Goal: Information Seeking & Learning: Find specific fact

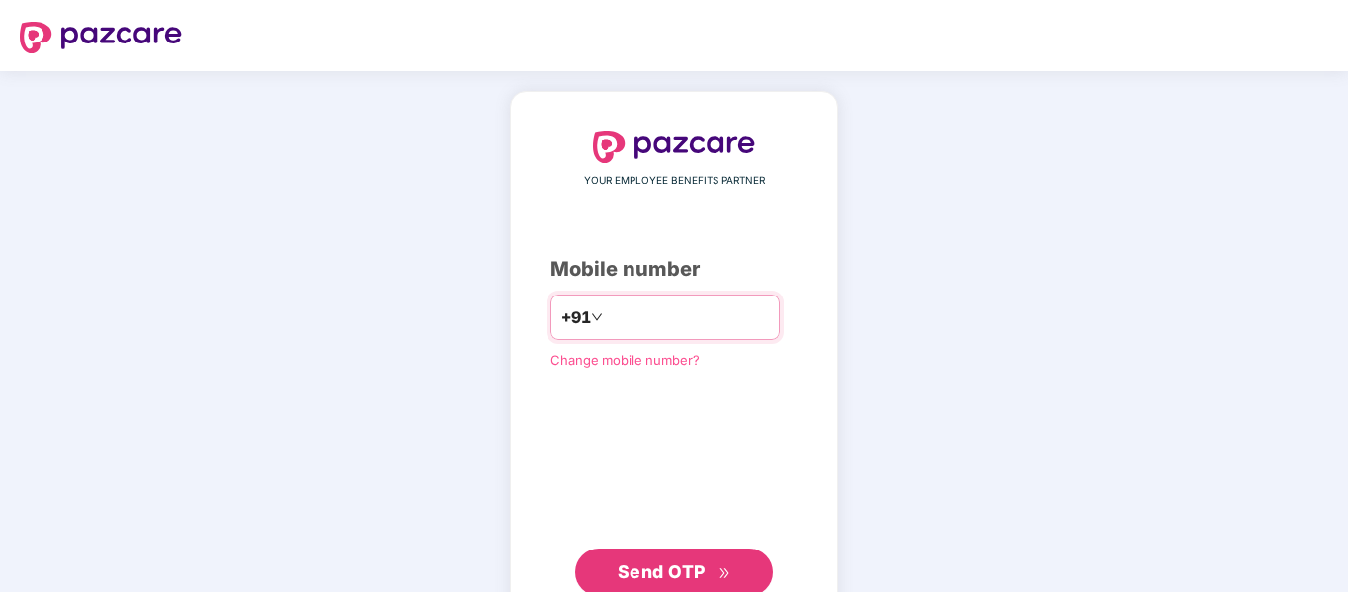
type input "**********"
click at [659, 571] on span "Send OTP" at bounding box center [662, 572] width 88 height 21
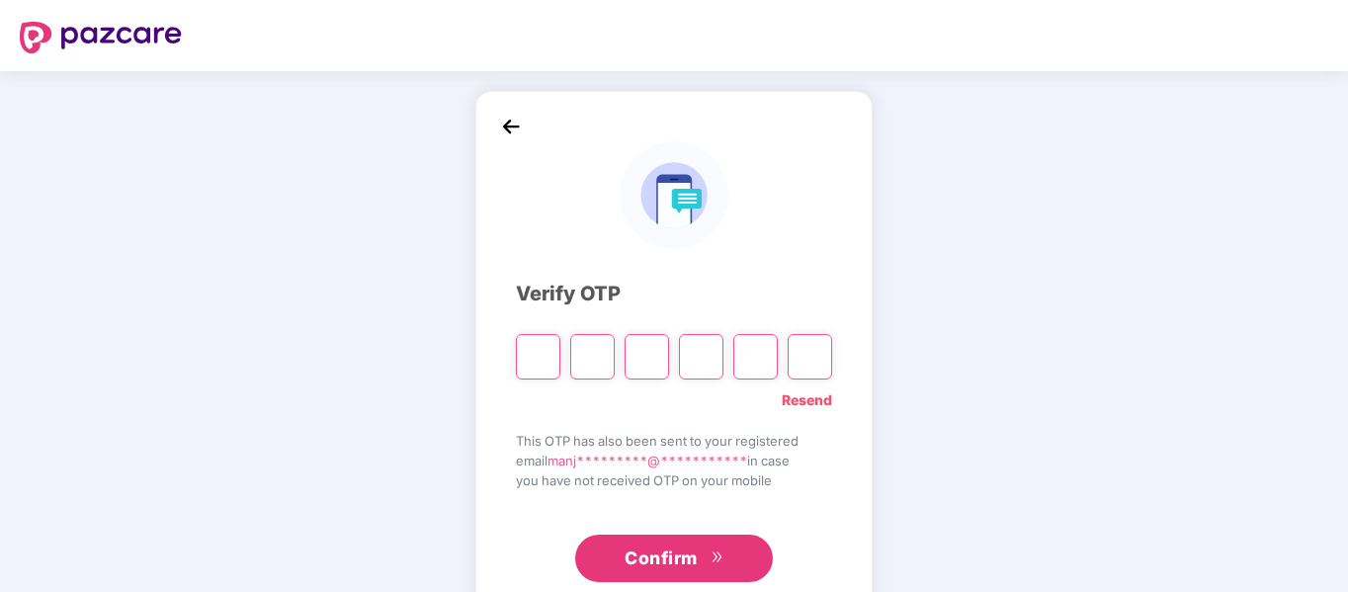
type input "*"
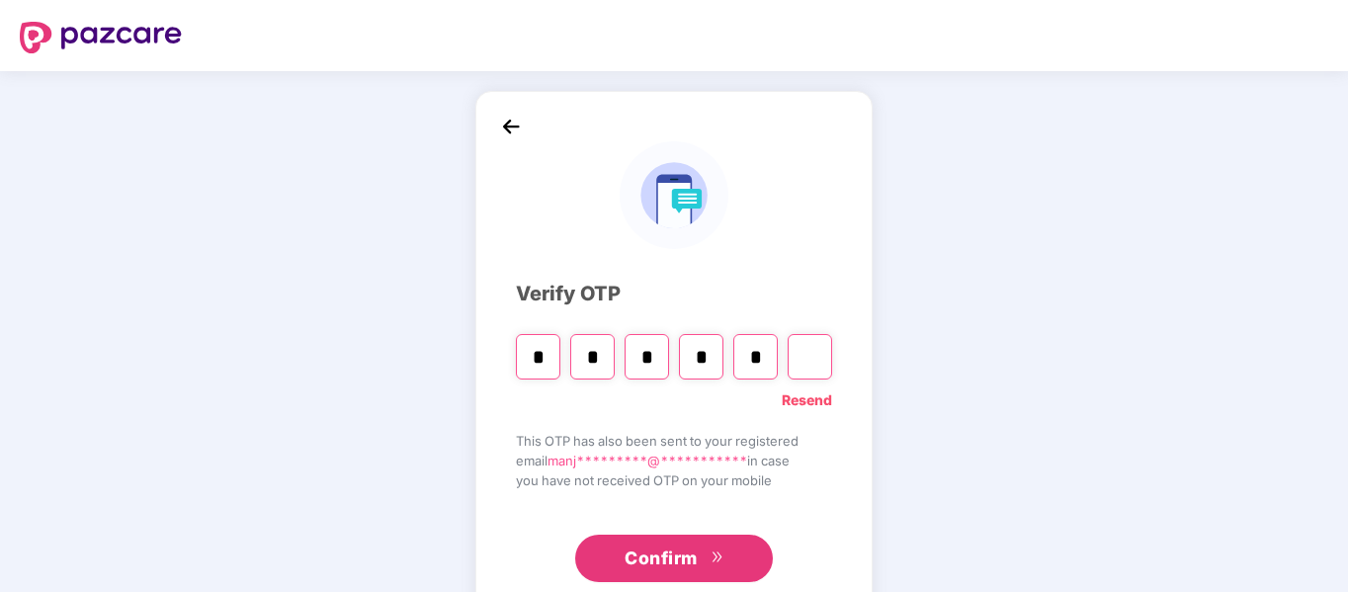
click at [674, 564] on span "Confirm" at bounding box center [661, 559] width 73 height 28
click at [812, 360] on input "Digit 6" at bounding box center [810, 356] width 44 height 45
type input "*"
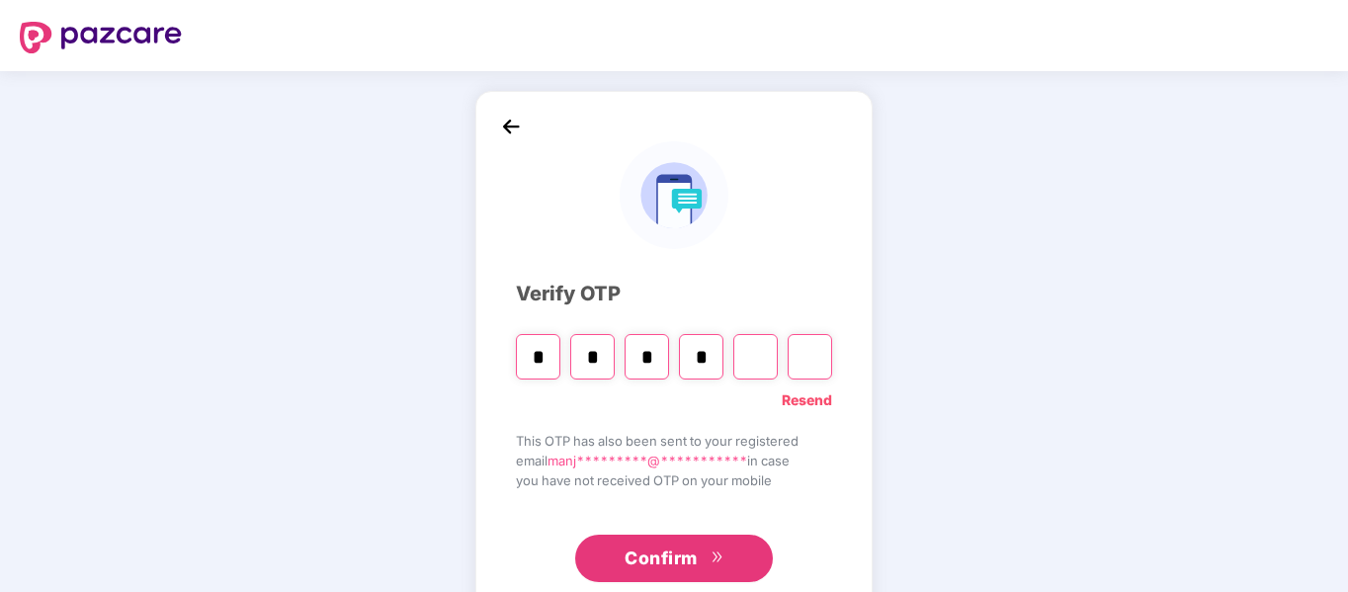
click at [544, 350] on input "*" at bounding box center [538, 356] width 44 height 45
type input "*"
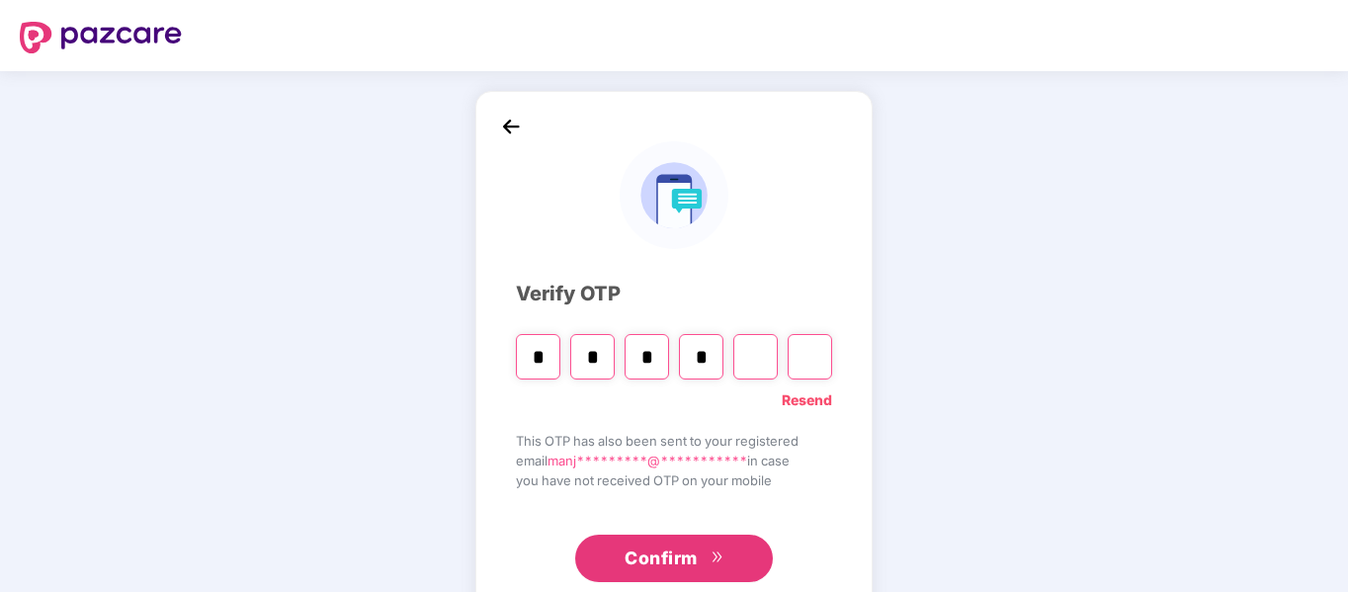
type input "*"
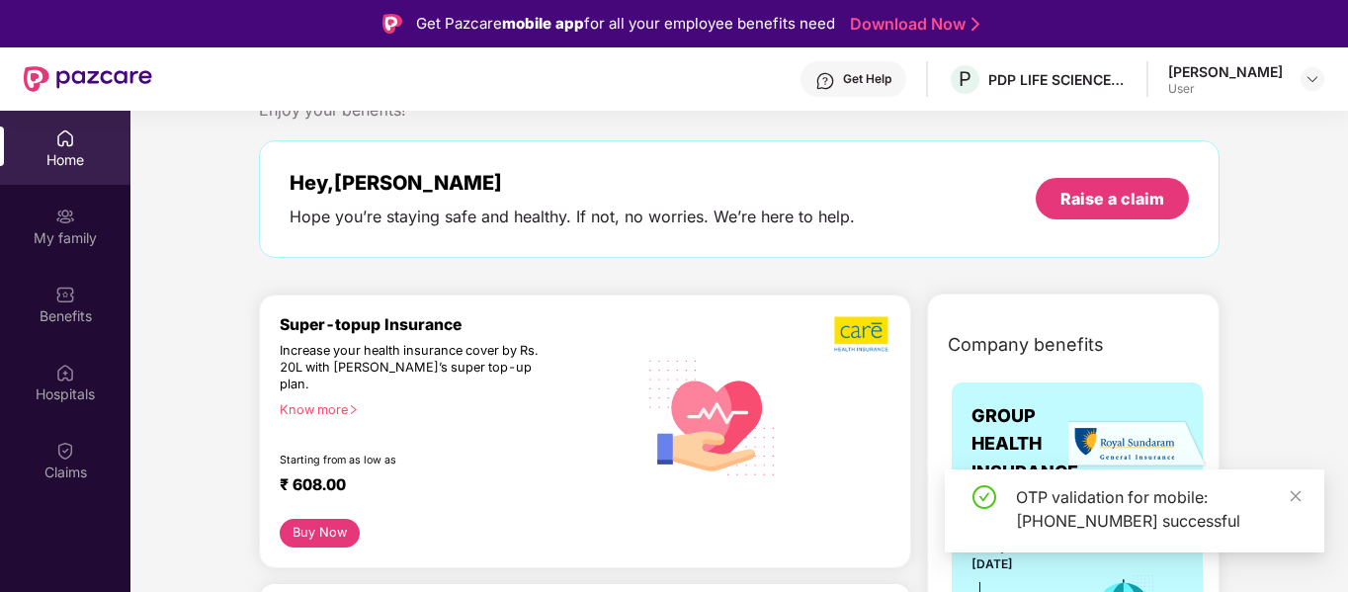
scroll to position [99, 0]
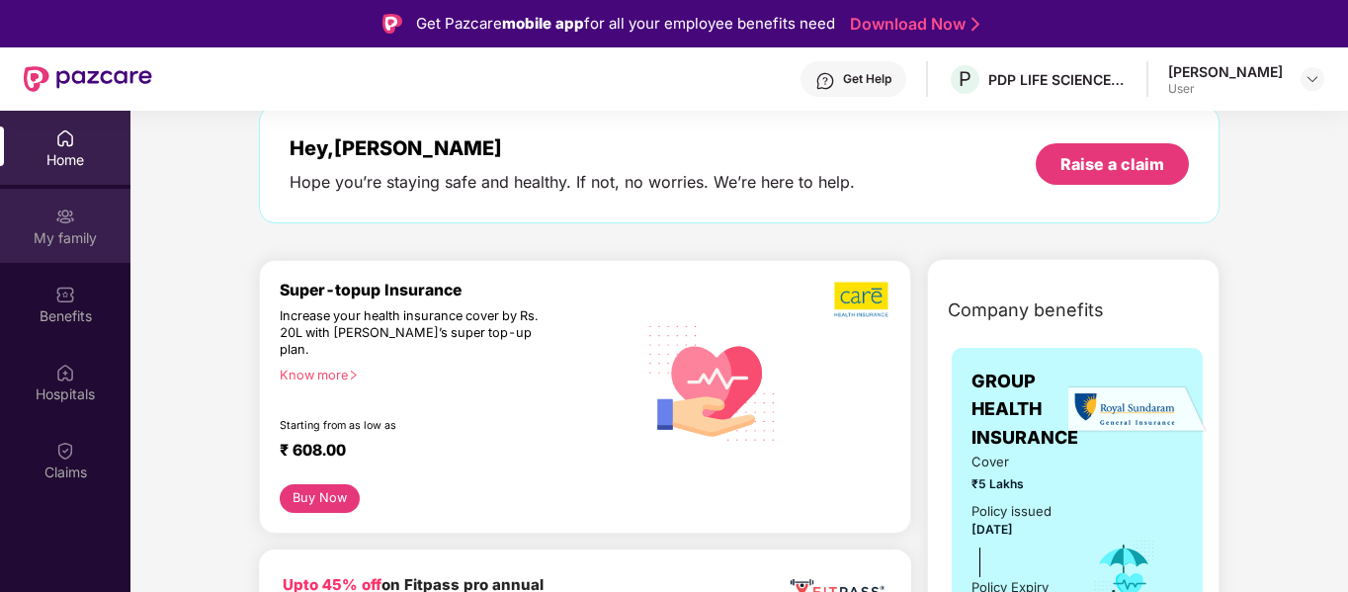
click at [73, 220] on img at bounding box center [65, 217] width 20 height 20
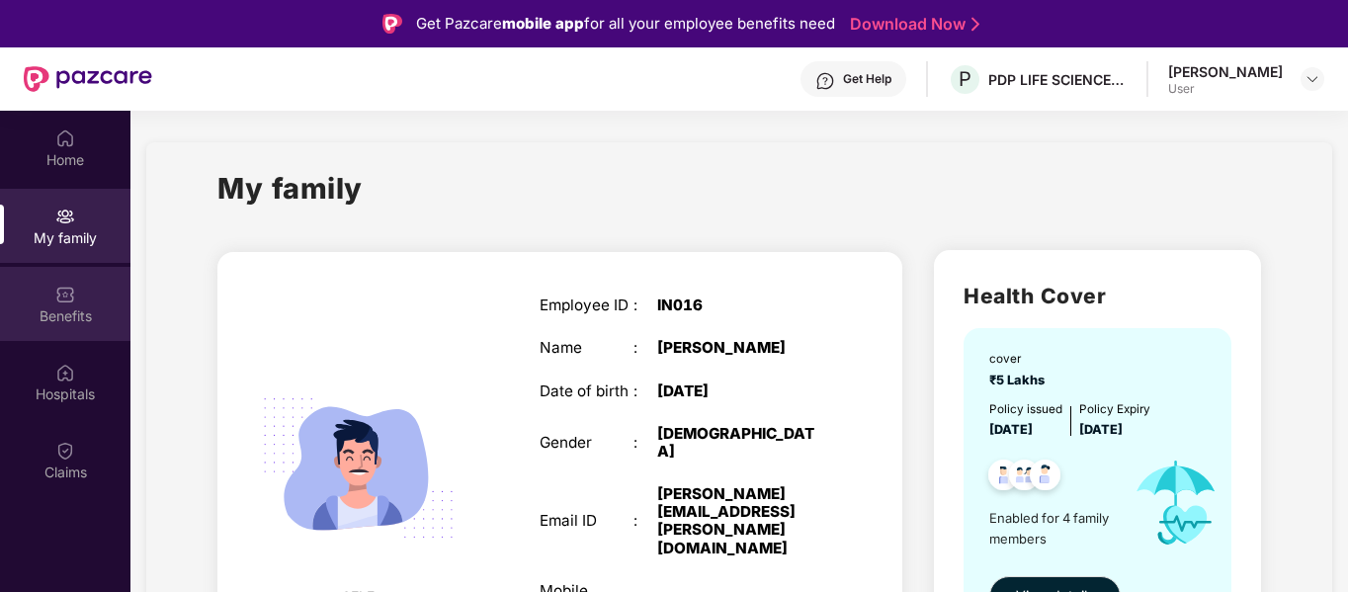
click at [52, 298] on div "Benefits" at bounding box center [65, 304] width 130 height 74
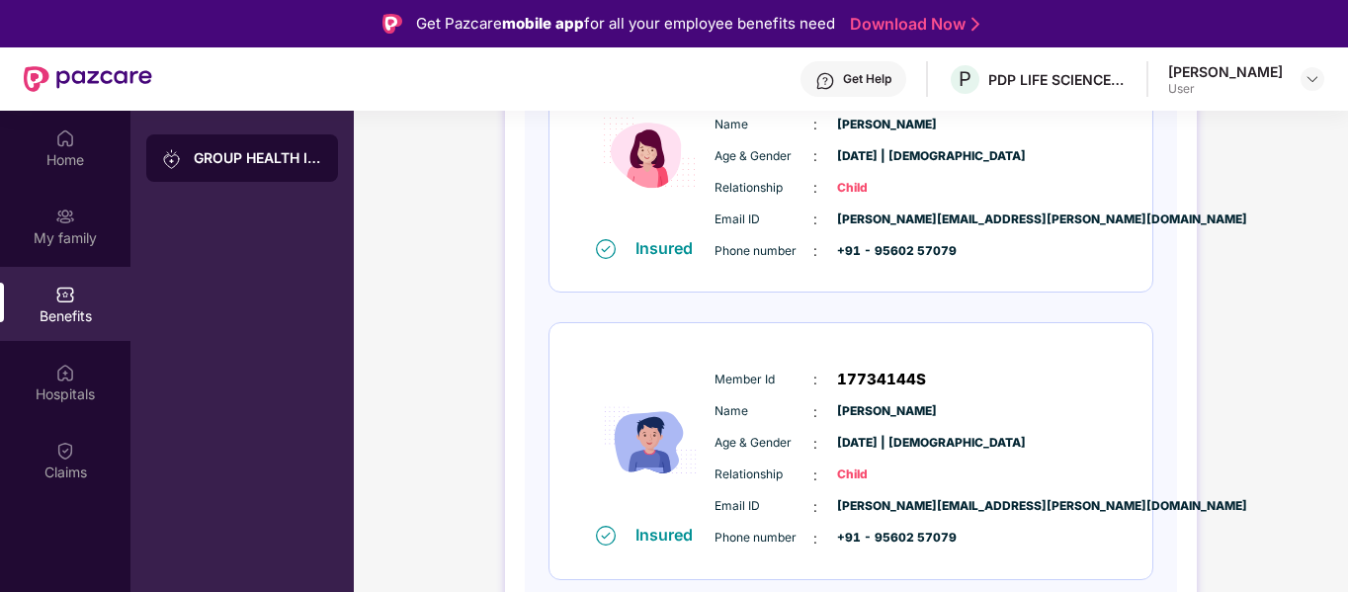
scroll to position [111, 0]
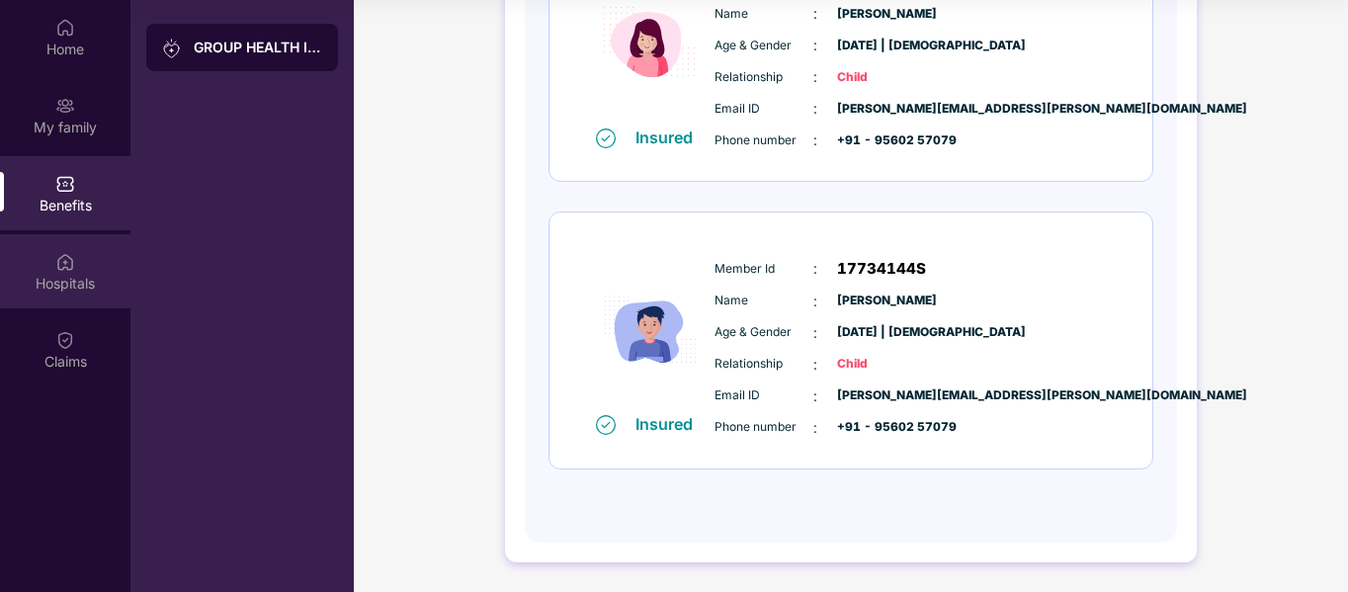
click at [70, 270] on img at bounding box center [65, 262] width 20 height 20
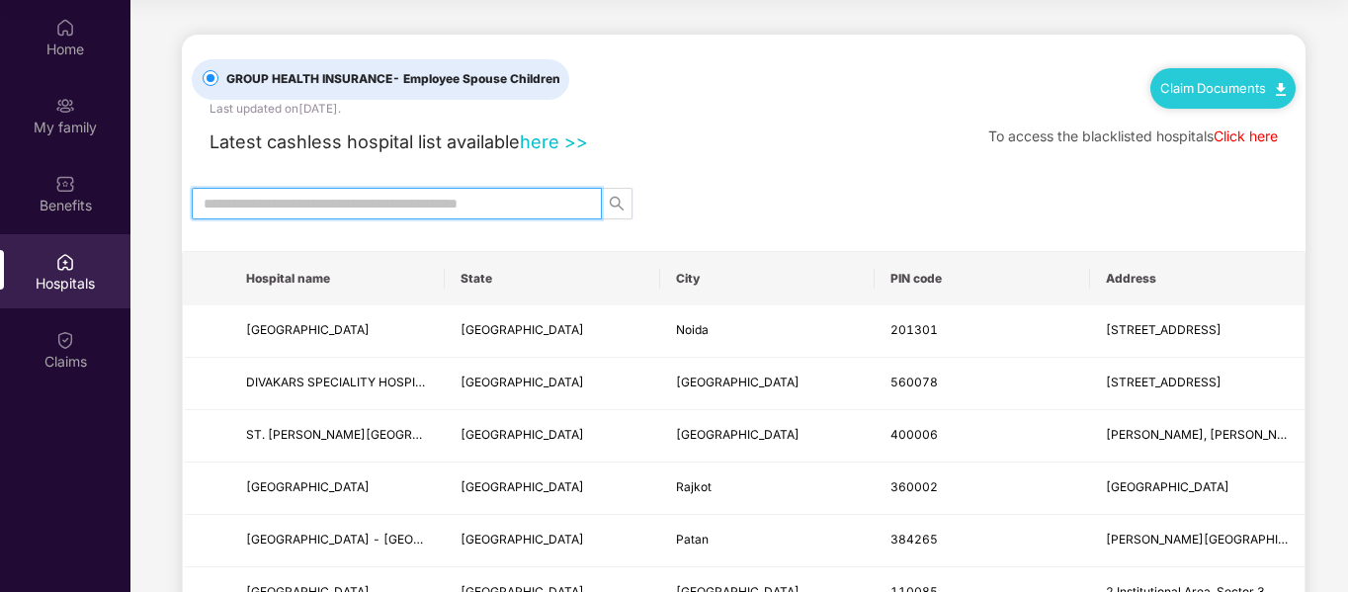
click at [449, 196] on input "text" at bounding box center [389, 204] width 371 height 22
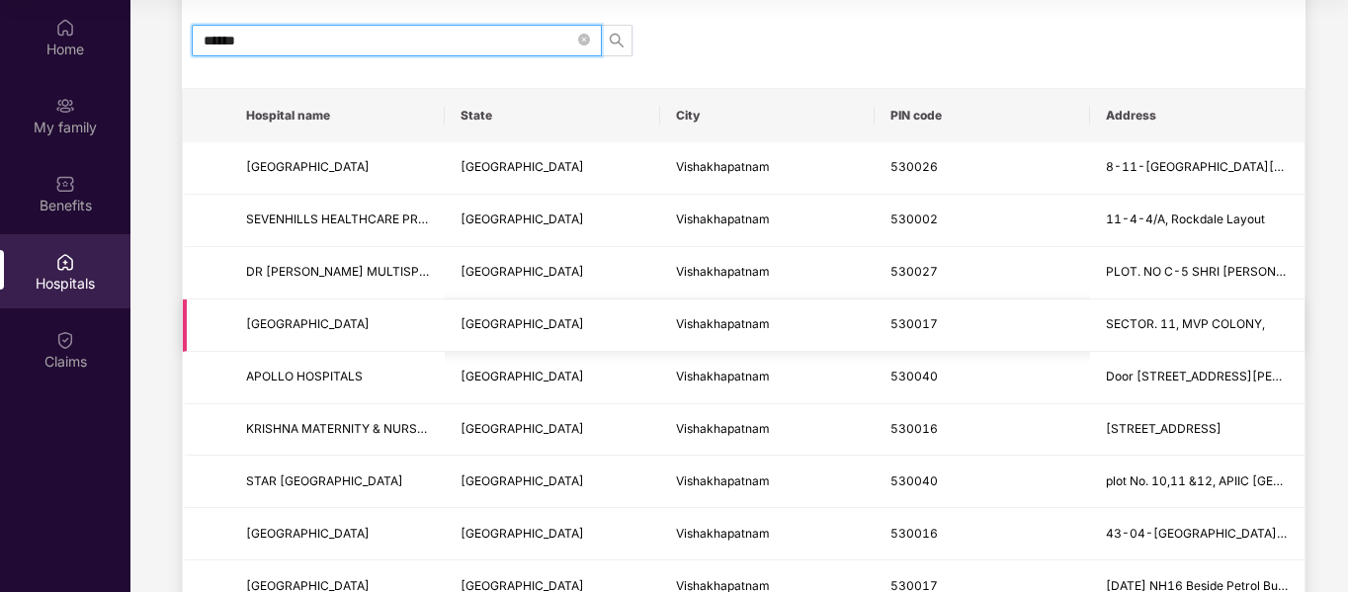
scroll to position [198, 0]
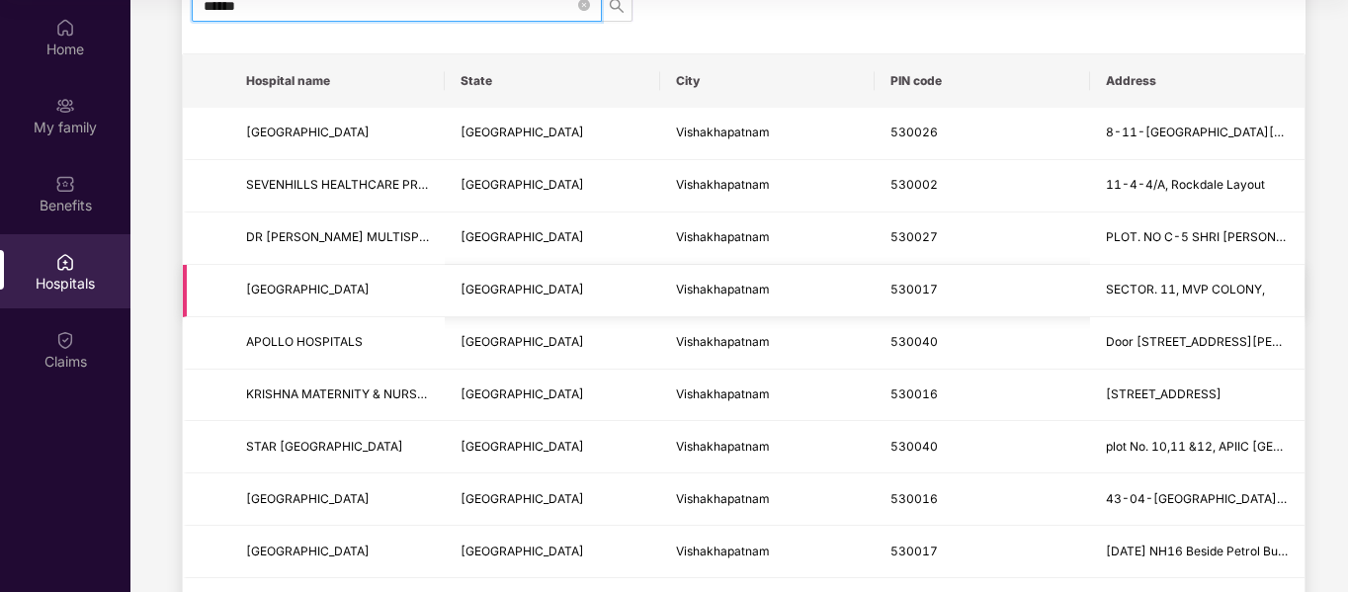
click at [715, 292] on span "Vishakhapatnam" at bounding box center [723, 289] width 94 height 15
click at [315, 289] on span "[GEOGRAPHIC_DATA]" at bounding box center [308, 289] width 124 height 15
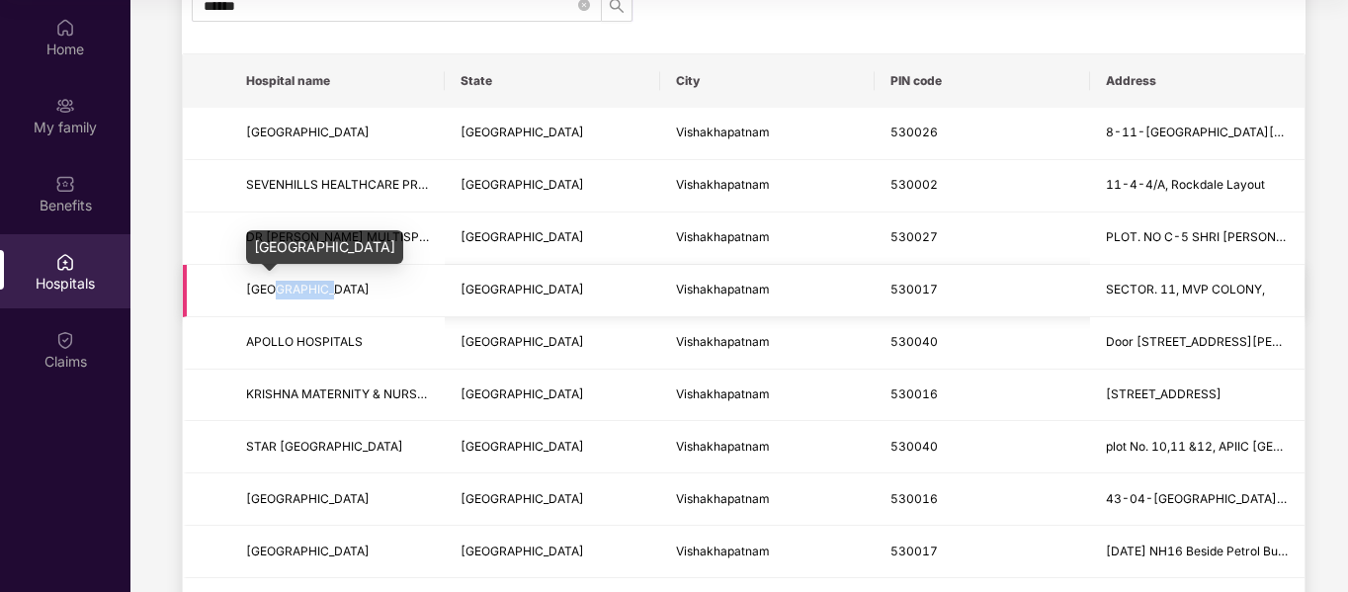
click at [315, 289] on span "[GEOGRAPHIC_DATA]" at bounding box center [308, 289] width 124 height 15
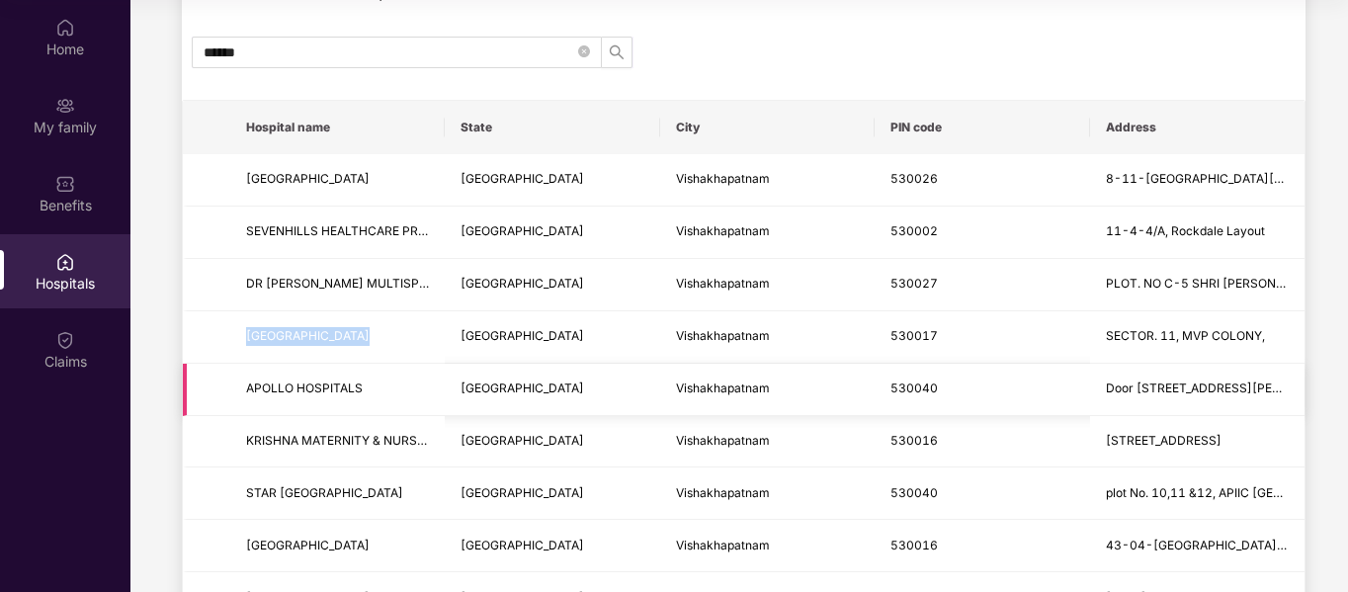
scroll to position [0, 0]
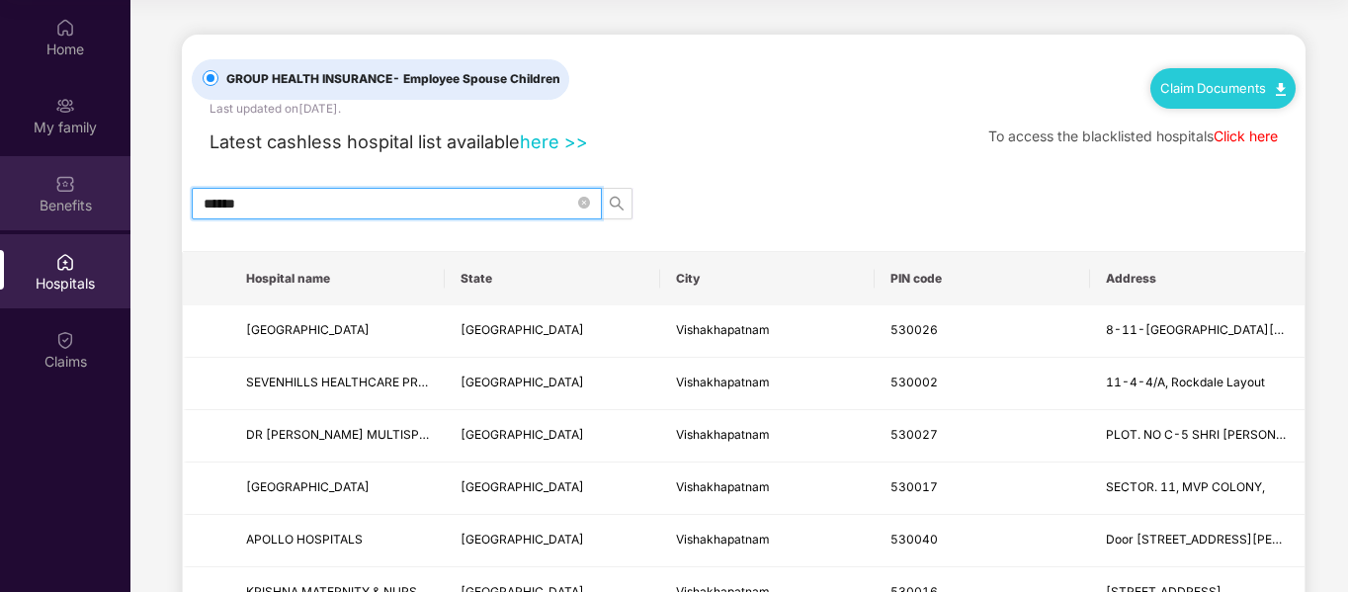
drag, startPoint x: 394, startPoint y: 208, endPoint x: 123, endPoint y: 200, distance: 272.0
click at [125, 200] on div "Home My family Benefits Hospitals Claims GROUP HEALTH INSURANCE - Employee Spou…" at bounding box center [674, 296] width 1348 height 592
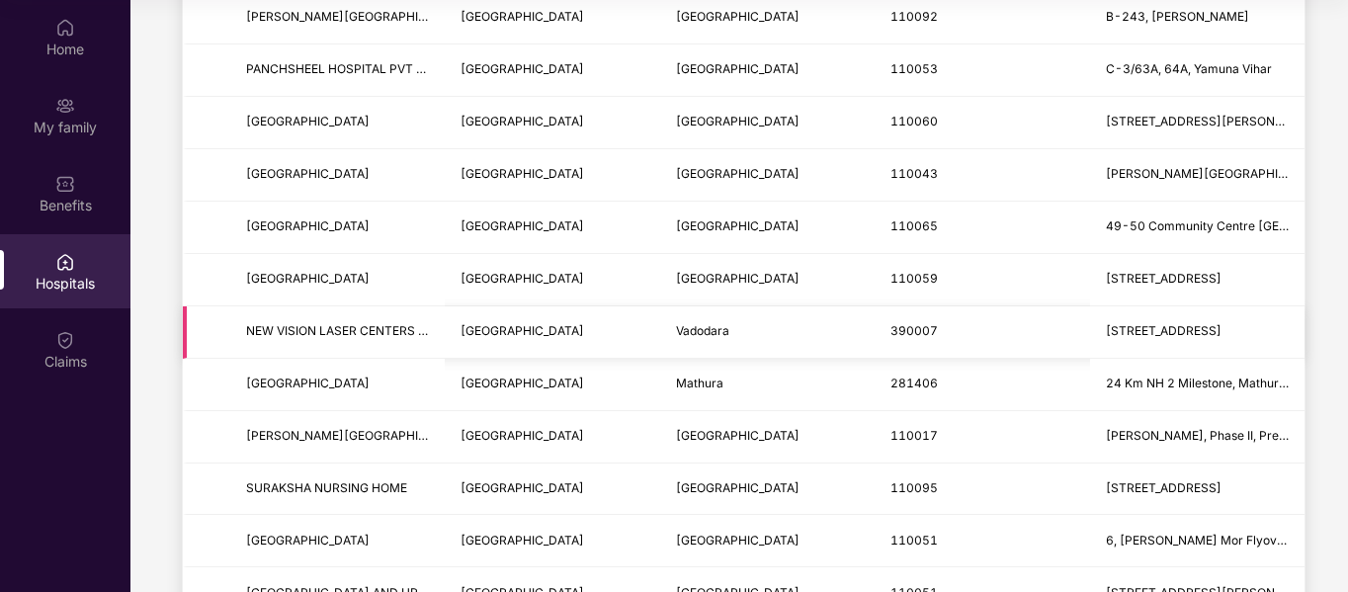
scroll to position [1285, 0]
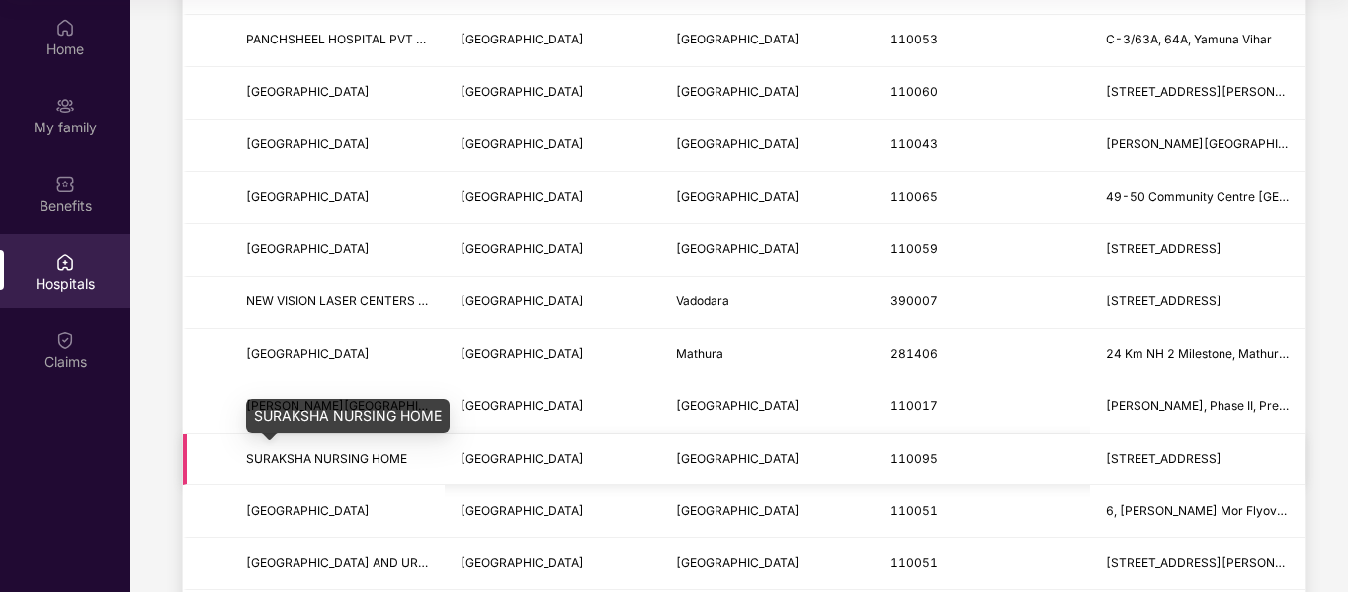
type input "*****"
click at [310, 464] on span "SURAKSHA NURSING HOME" at bounding box center [326, 458] width 161 height 15
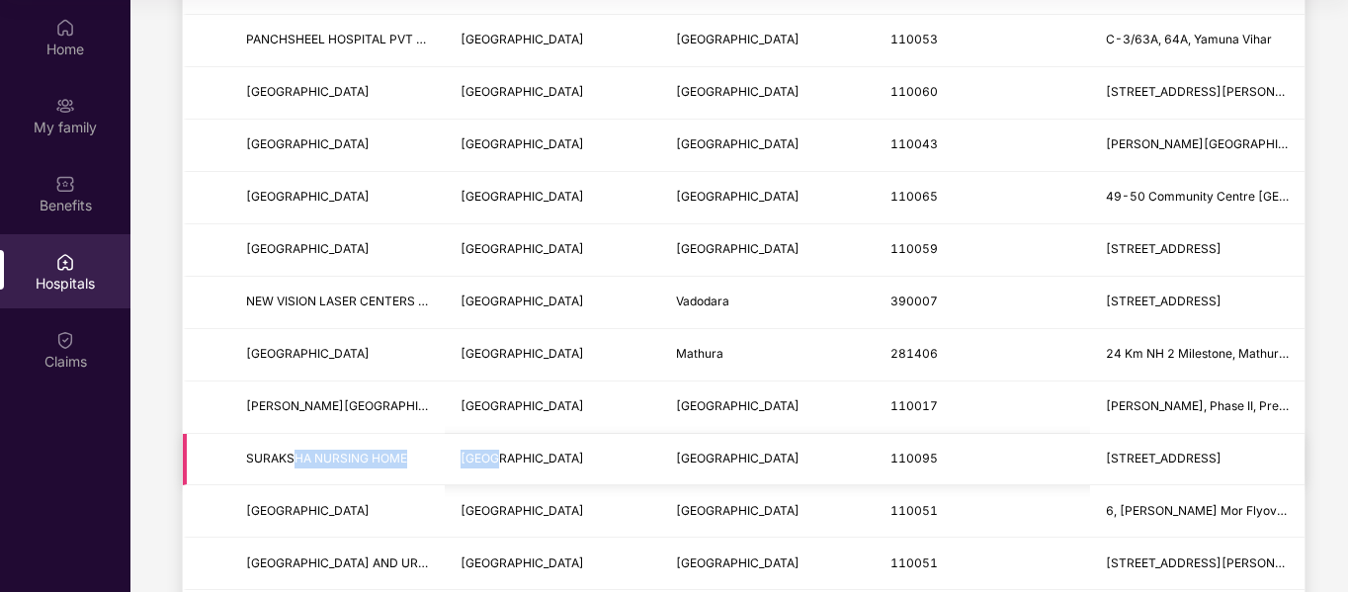
drag, startPoint x: 292, startPoint y: 461, endPoint x: 630, endPoint y: 457, distance: 338.1
click at [535, 459] on tr "SURAKSHA NURSING HOME [GEOGRAPHIC_DATA] New Delhi [STREET_ADDRESS]" at bounding box center [744, 460] width 1122 height 52
drag, startPoint x: 826, startPoint y: 457, endPoint x: 923, endPoint y: 456, distance: 96.9
click at [922, 456] on tr "SURAKSHA NURSING HOME [GEOGRAPHIC_DATA] New Delhi [STREET_ADDRESS]" at bounding box center [744, 460] width 1122 height 52
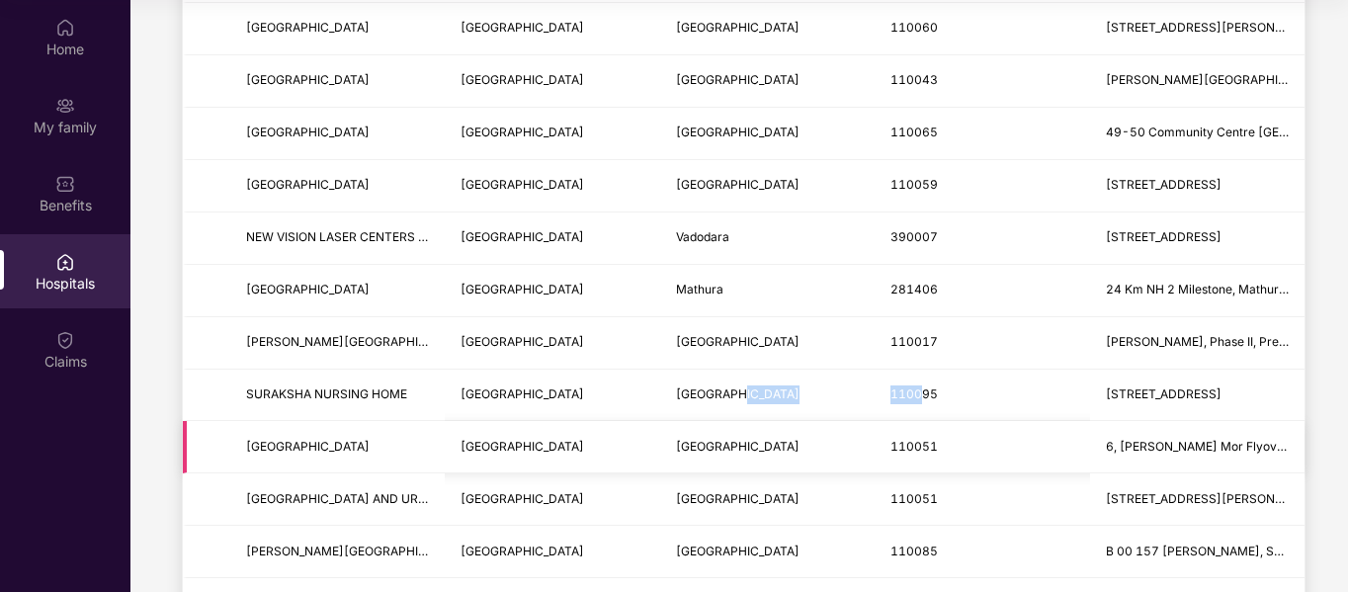
scroll to position [1384, 0]
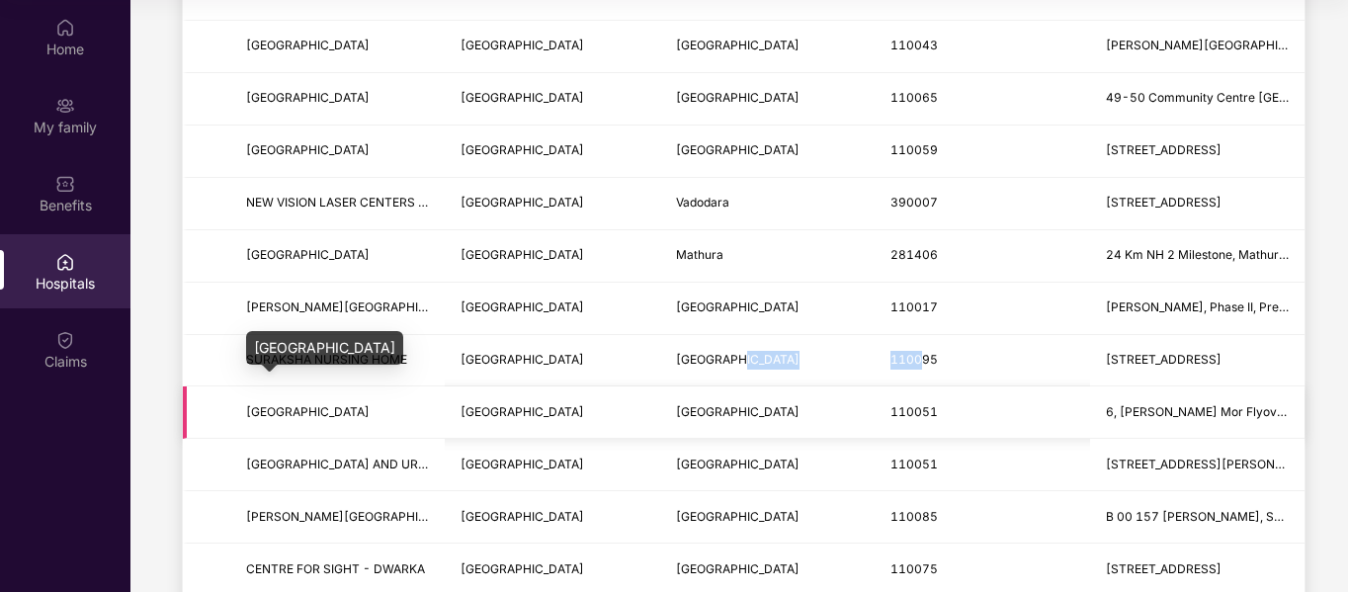
drag, startPoint x: 280, startPoint y: 416, endPoint x: 397, endPoint y: 406, distance: 118.1
click at [370, 406] on span "[GEOGRAPHIC_DATA]" at bounding box center [308, 411] width 124 height 15
click at [370, 411] on span "[GEOGRAPHIC_DATA]" at bounding box center [308, 411] width 124 height 15
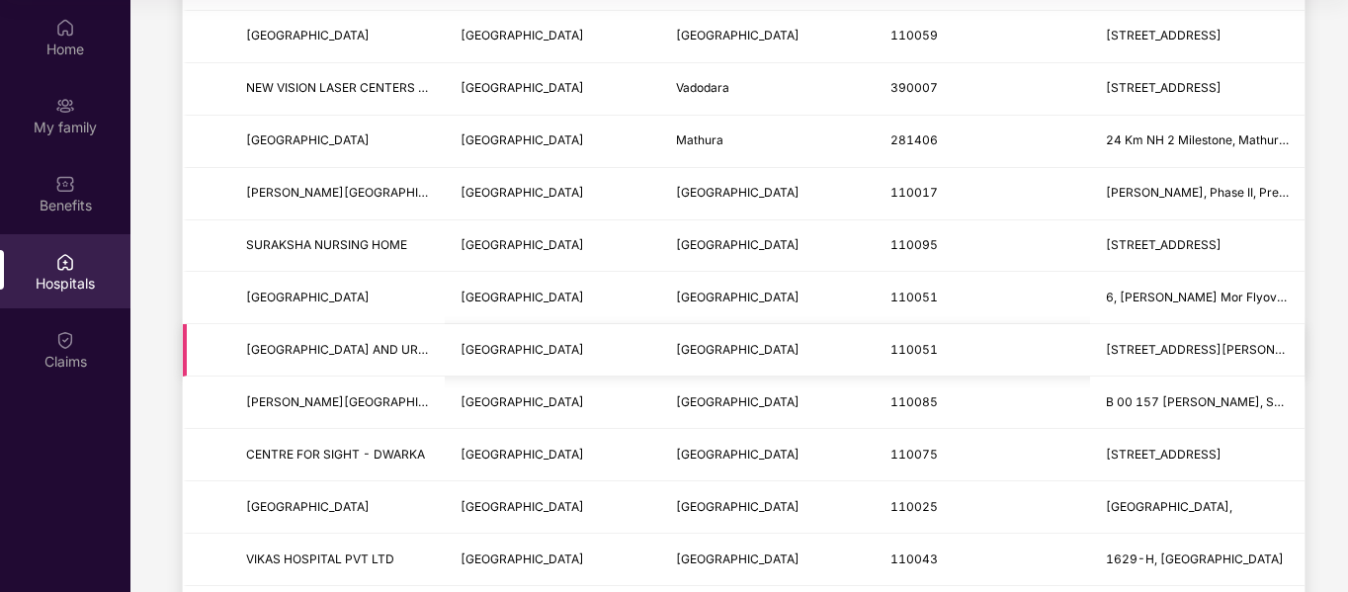
scroll to position [1467, 0]
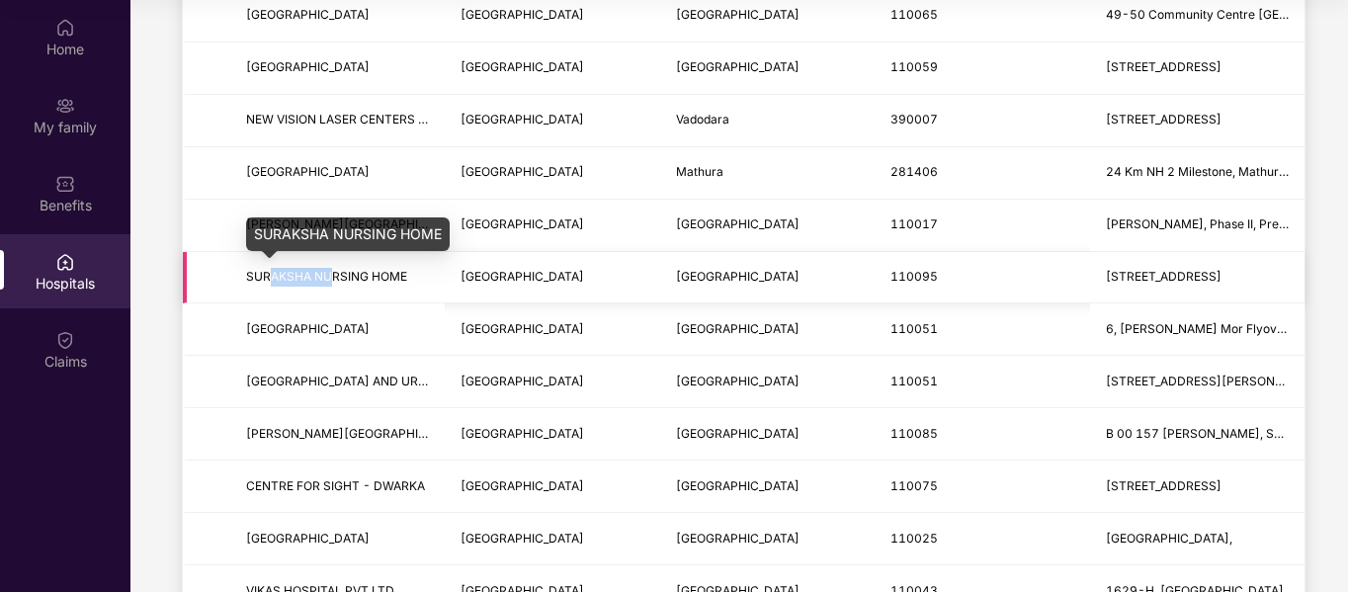
drag, startPoint x: 272, startPoint y: 276, endPoint x: 328, endPoint y: 270, distance: 56.7
click at [328, 270] on span "SURAKSHA NURSING HOME" at bounding box center [326, 276] width 161 height 15
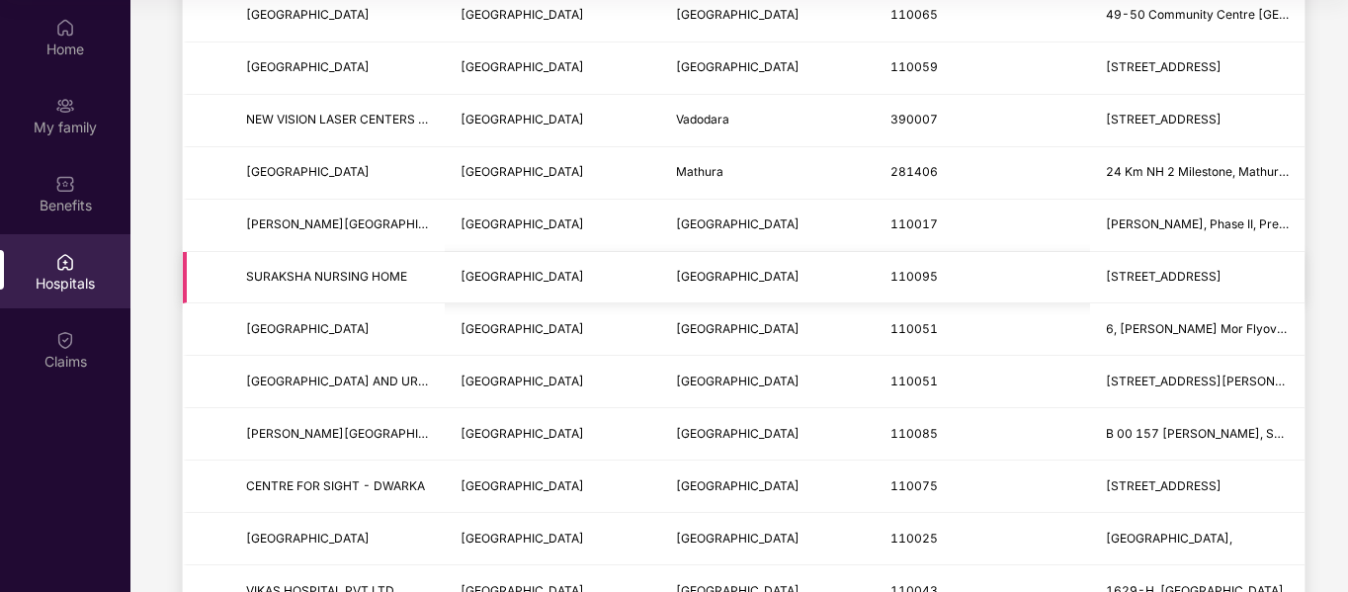
click at [396, 269] on span "SURAKSHA NURSING HOME" at bounding box center [326, 276] width 161 height 15
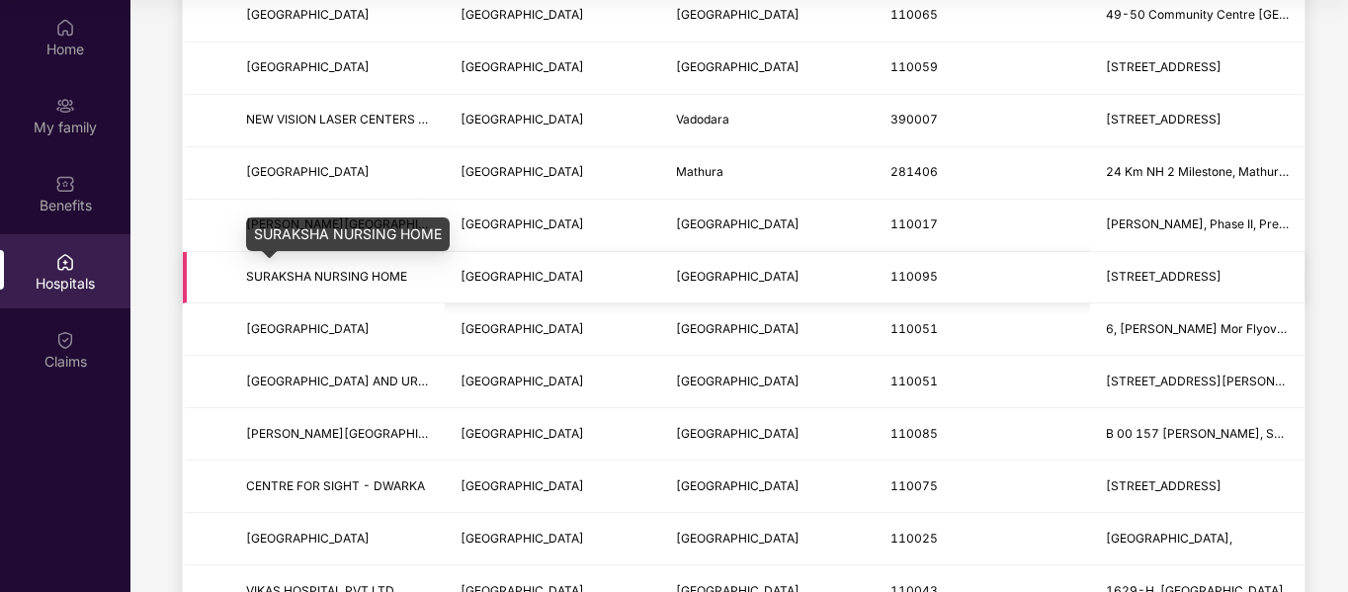
click at [358, 278] on span "SURAKSHA NURSING HOME" at bounding box center [326, 276] width 161 height 15
click at [315, 277] on span "SURAKSHA NURSING HOME" at bounding box center [326, 276] width 161 height 15
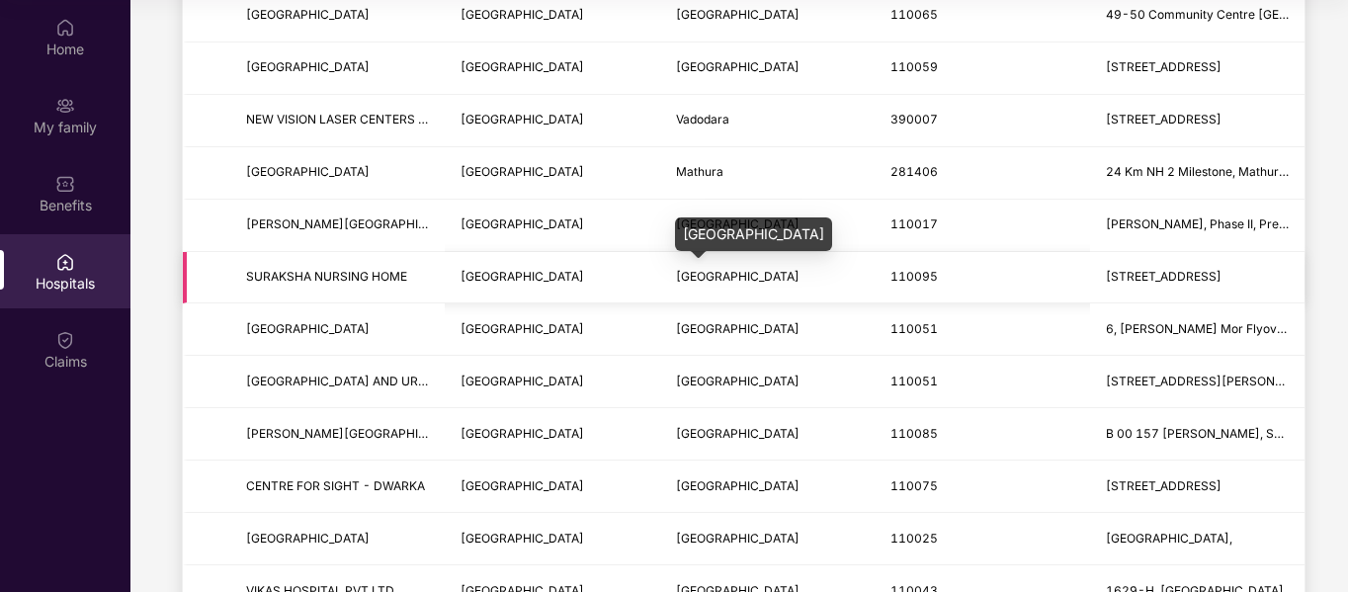
drag, startPoint x: 715, startPoint y: 282, endPoint x: 891, endPoint y: 282, distance: 176.0
click at [730, 282] on span "[GEOGRAPHIC_DATA]" at bounding box center [738, 276] width 124 height 15
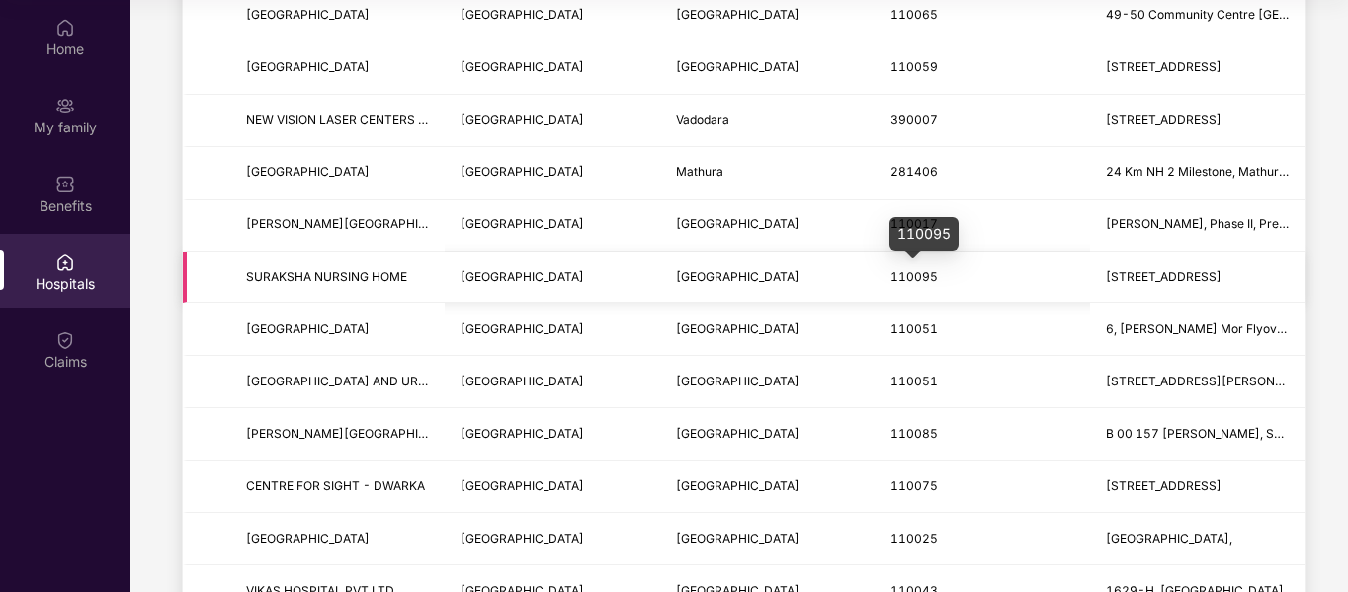
click at [894, 282] on span "110095" at bounding box center [914, 276] width 47 height 15
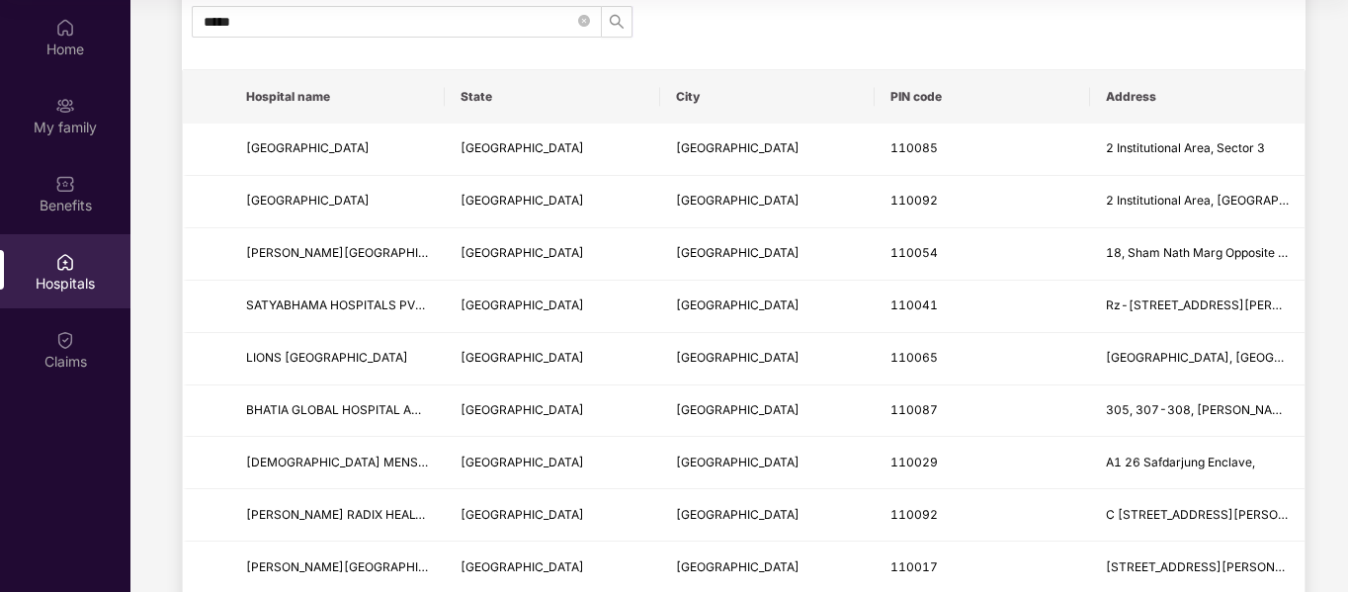
scroll to position [0, 0]
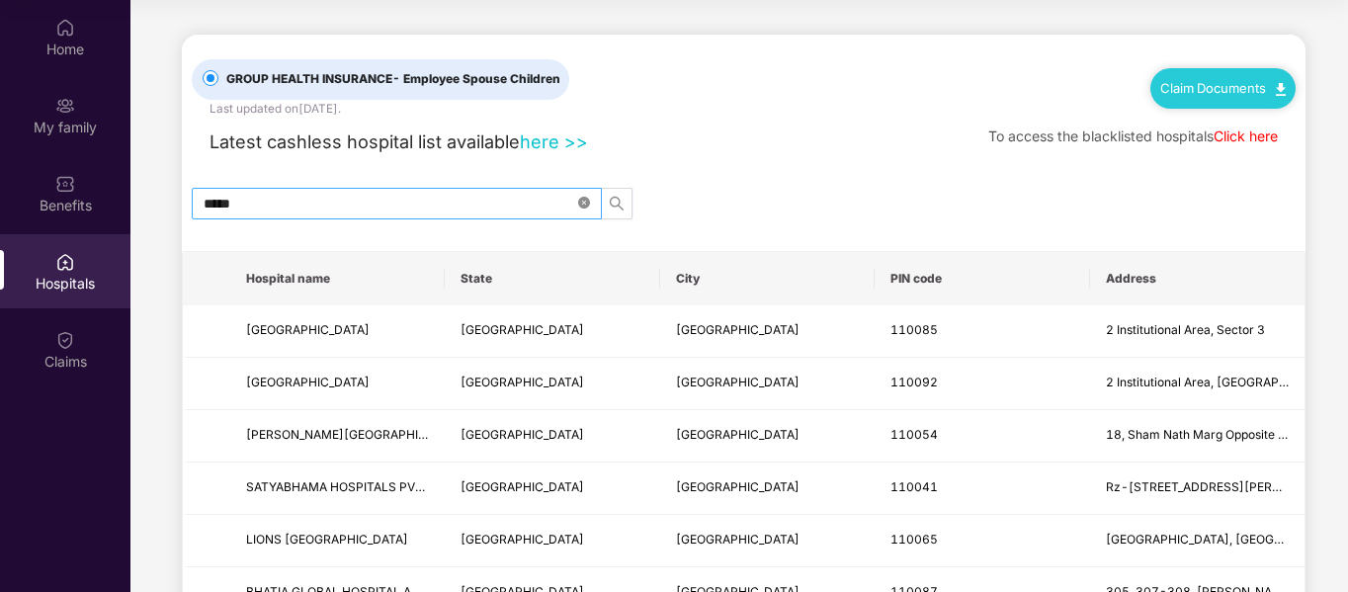
click at [585, 199] on icon "close-circle" at bounding box center [584, 203] width 12 height 12
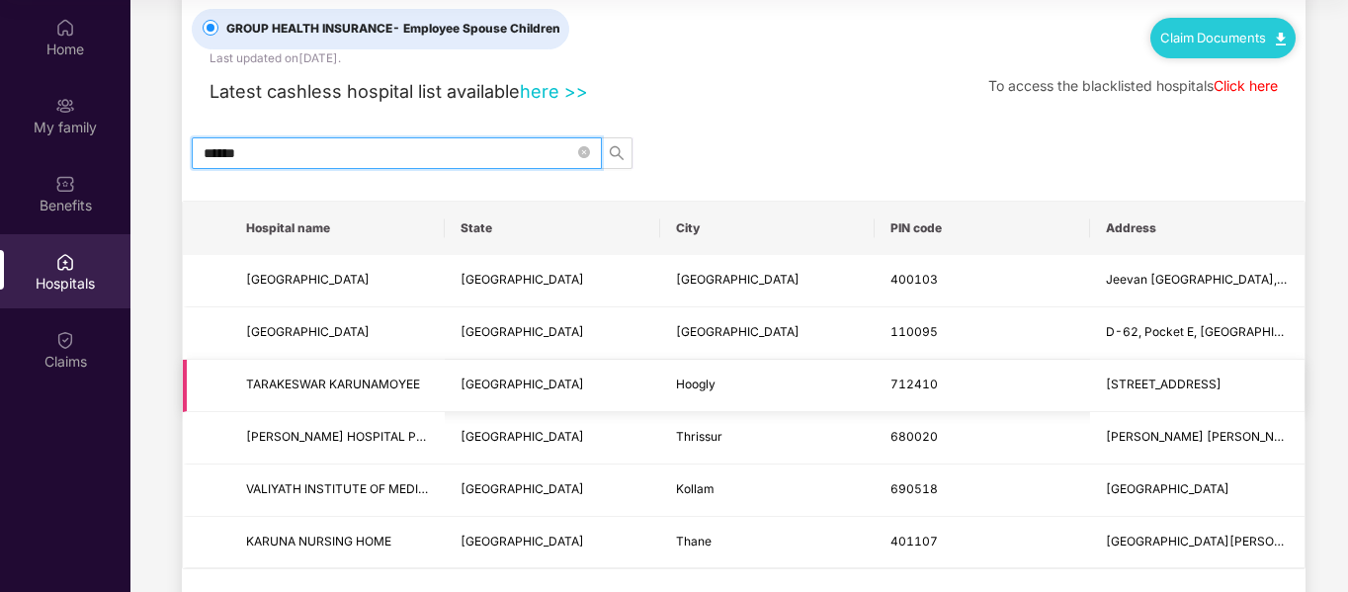
scroll to position [99, 0]
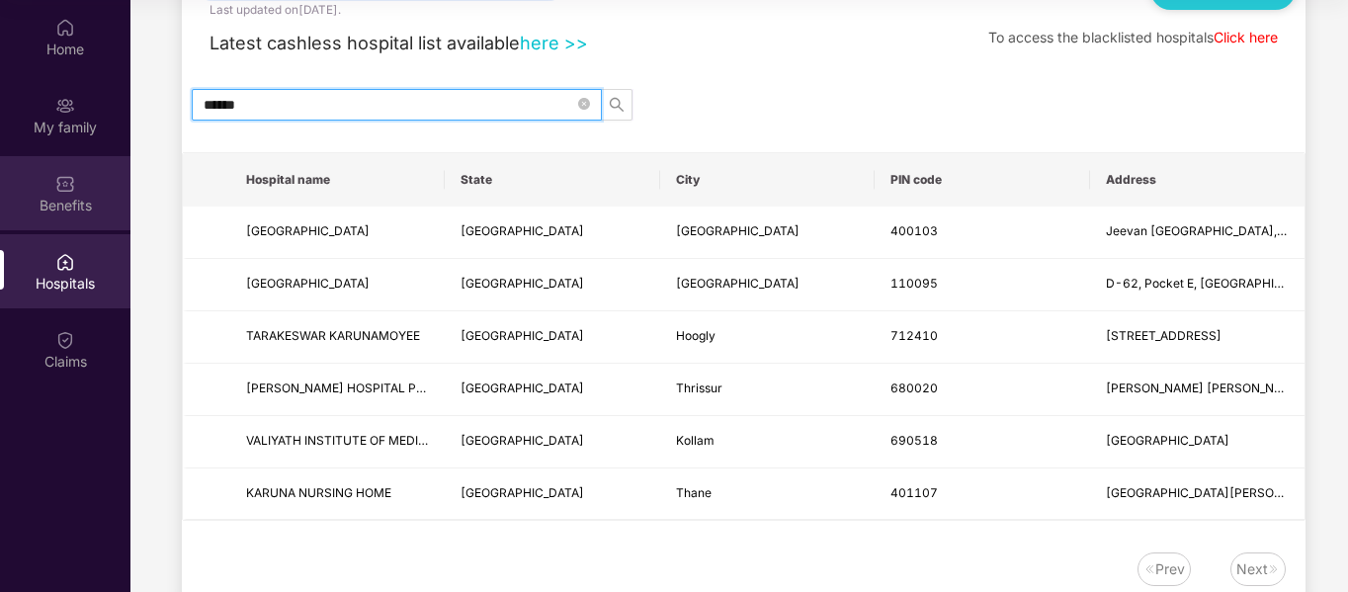
type input "******"
click at [67, 194] on div "Benefits" at bounding box center [65, 193] width 130 height 74
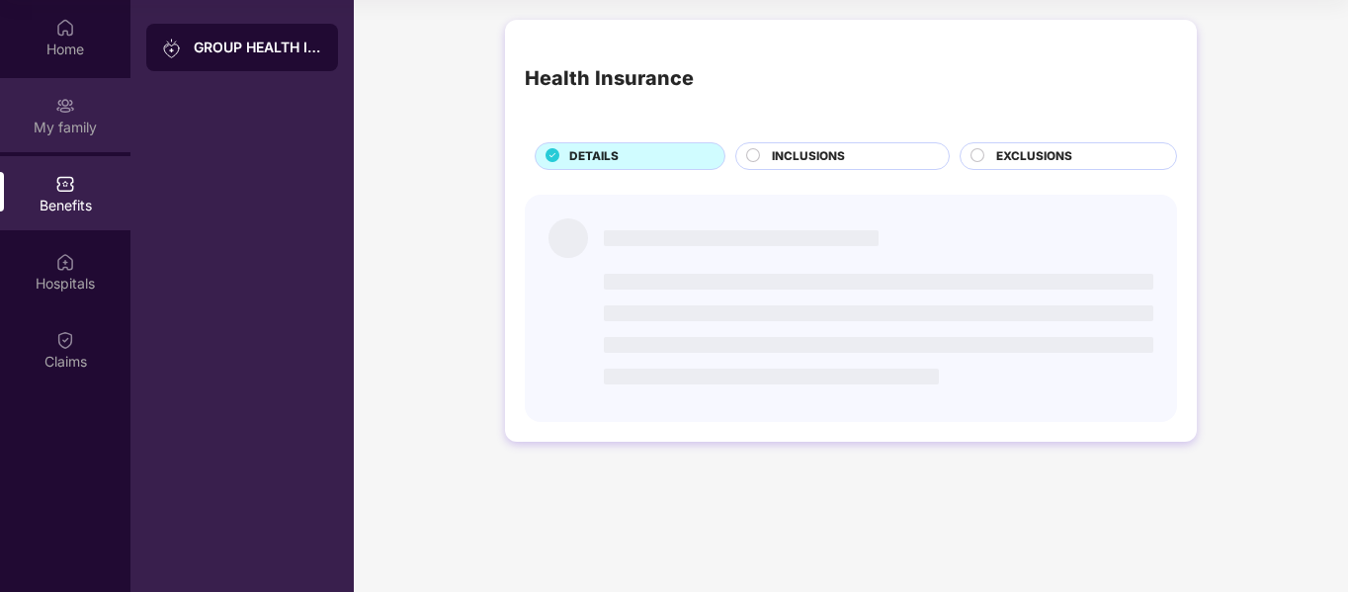
click at [64, 118] on div "My family" at bounding box center [65, 128] width 130 height 20
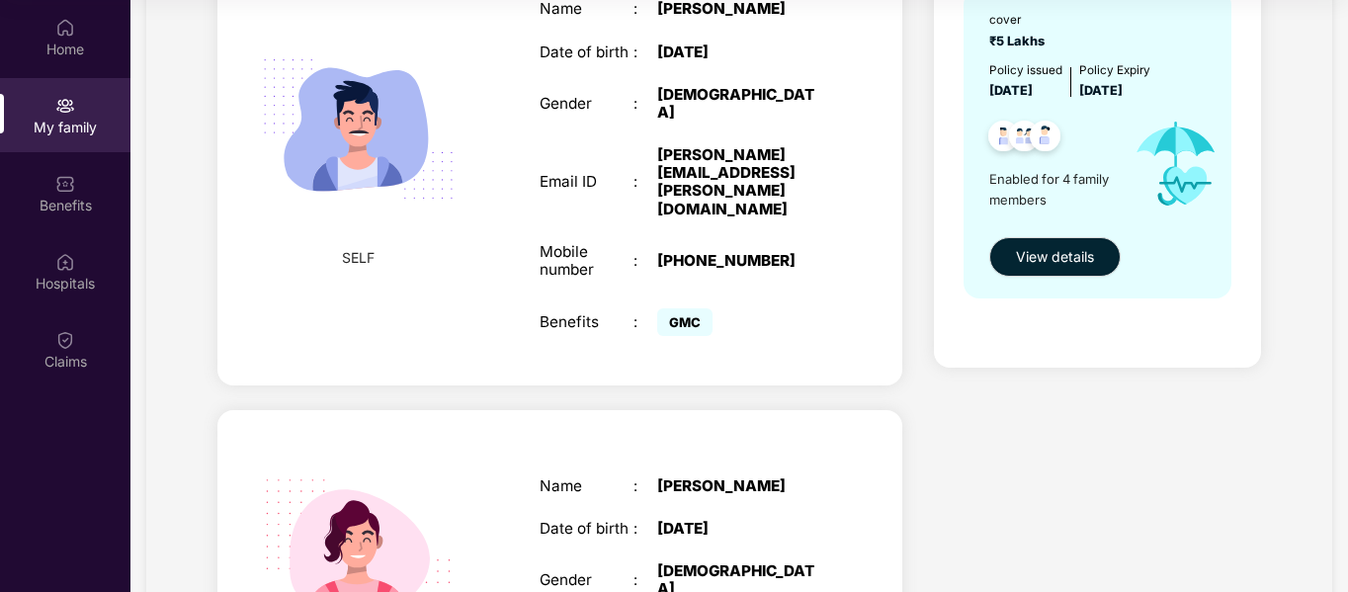
scroll to position [395, 0]
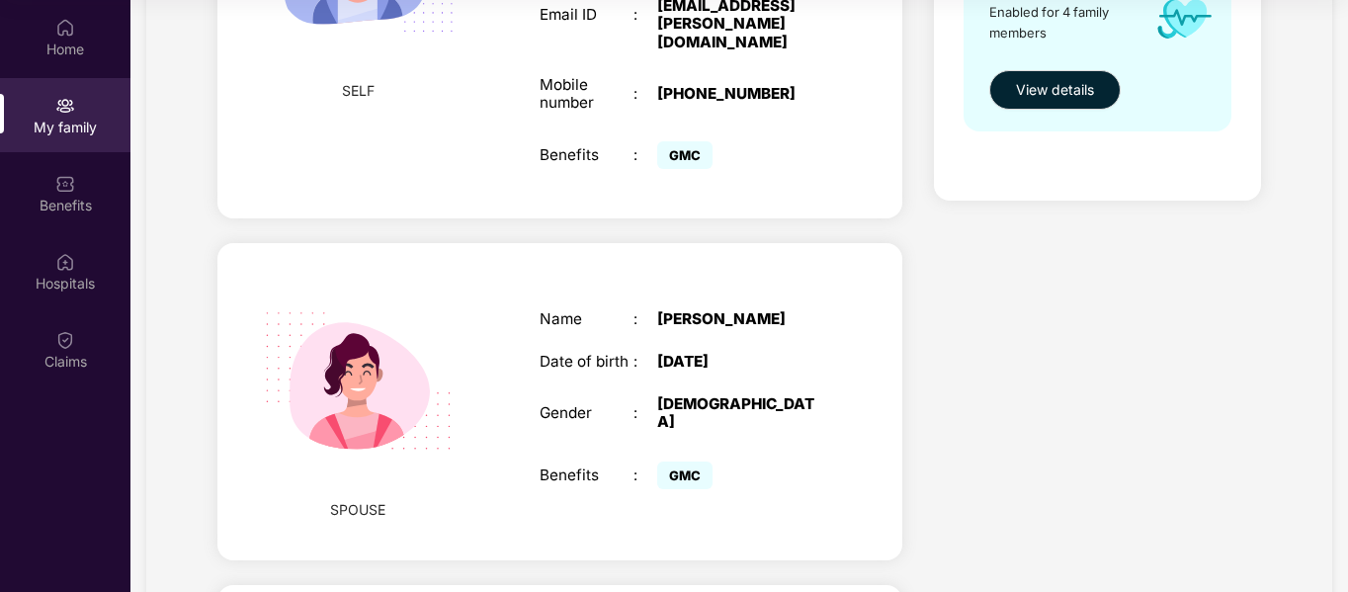
click at [664, 353] on div "[DATE]" at bounding box center [739, 362] width 165 height 18
click at [1052, 81] on span "View details" at bounding box center [1055, 90] width 78 height 22
